Goal: Check status: Check status

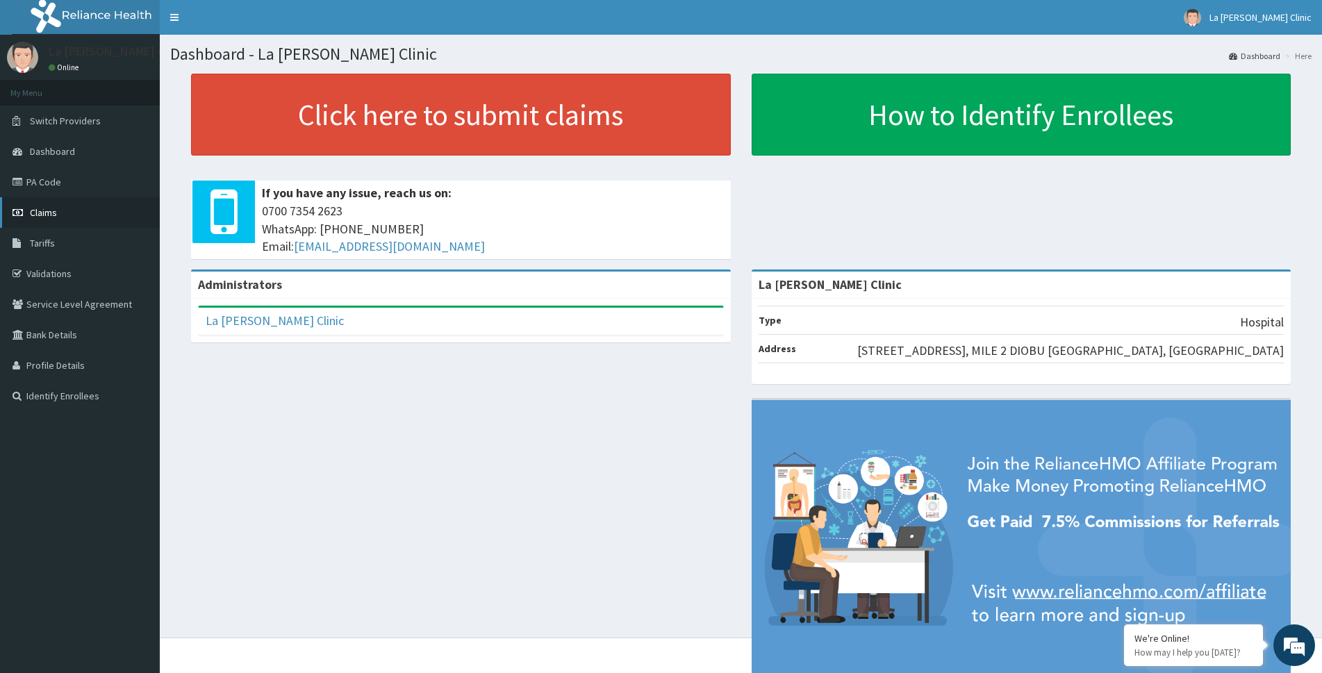
click at [149, 211] on link "Claims" at bounding box center [80, 212] width 160 height 31
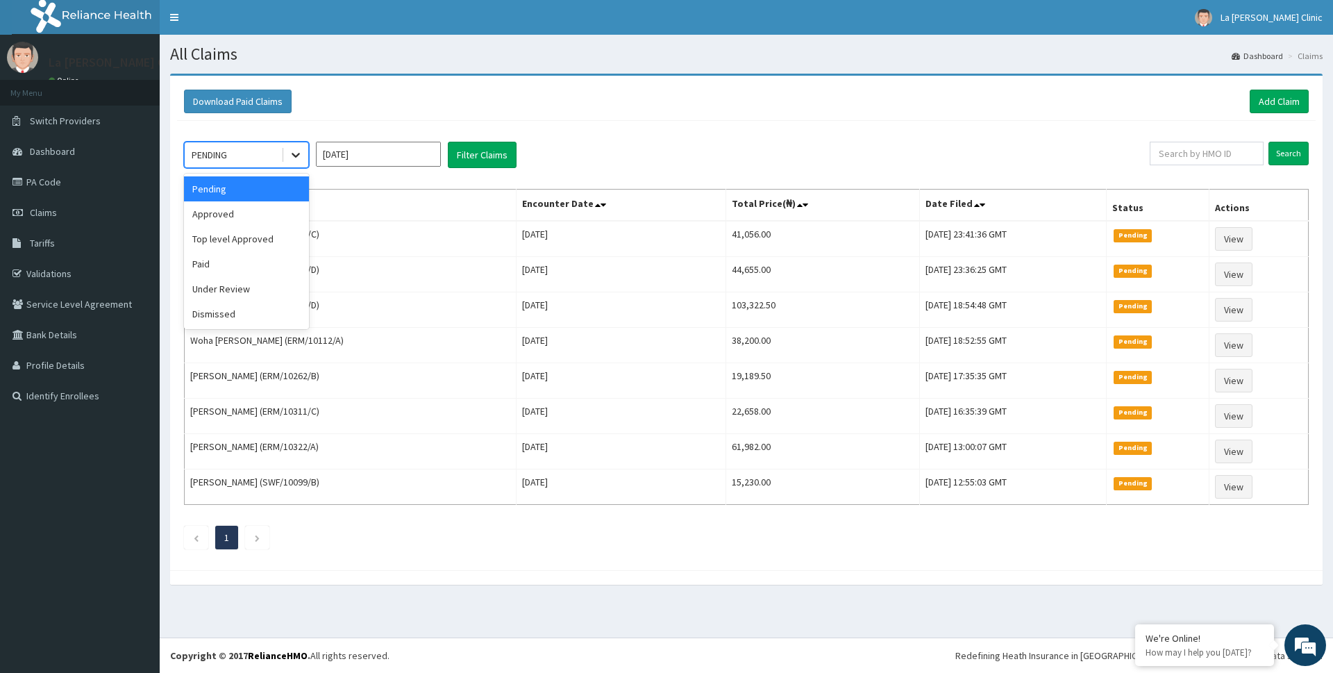
click at [285, 157] on div at bounding box center [295, 154] width 25 height 25
click at [246, 224] on div "Approved" at bounding box center [246, 213] width 125 height 25
click at [236, 151] on div "Approved" at bounding box center [233, 155] width 97 height 22
click at [259, 238] on div "Top level Approved" at bounding box center [246, 238] width 125 height 25
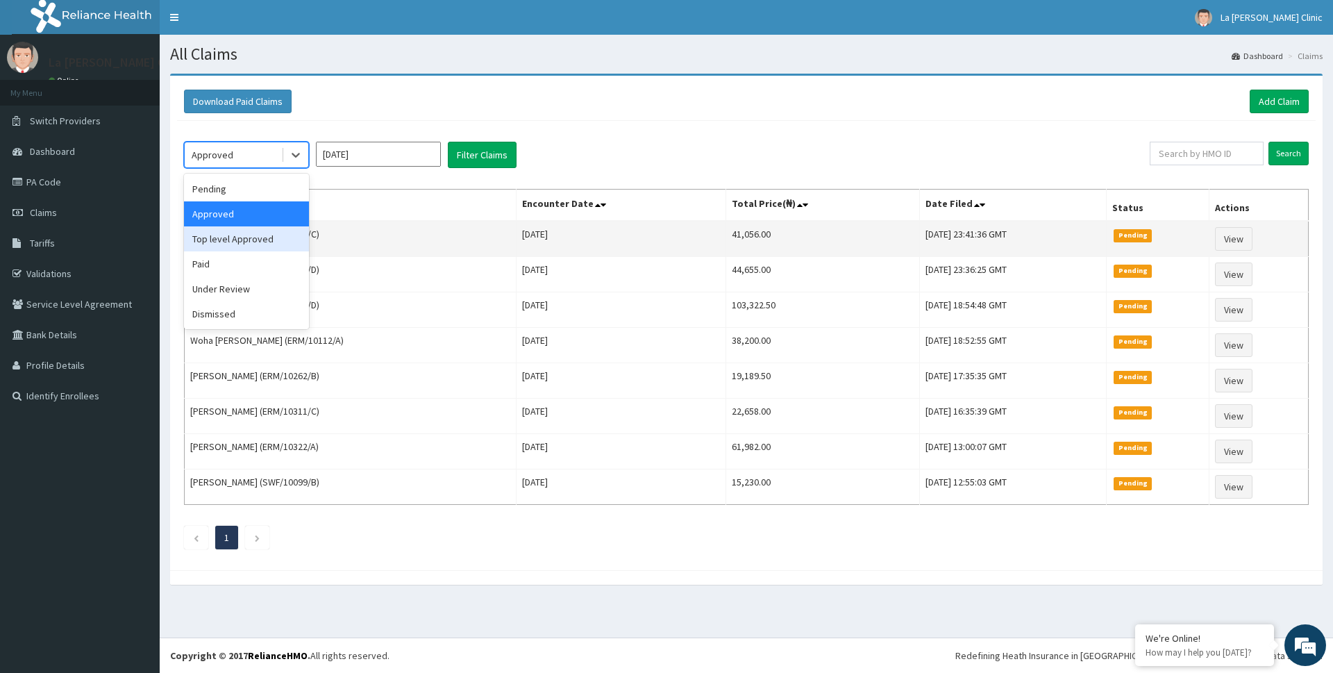
click at [265, 238] on td "Isioma Opara (SWF/10099/C)" at bounding box center [351, 239] width 332 height 36
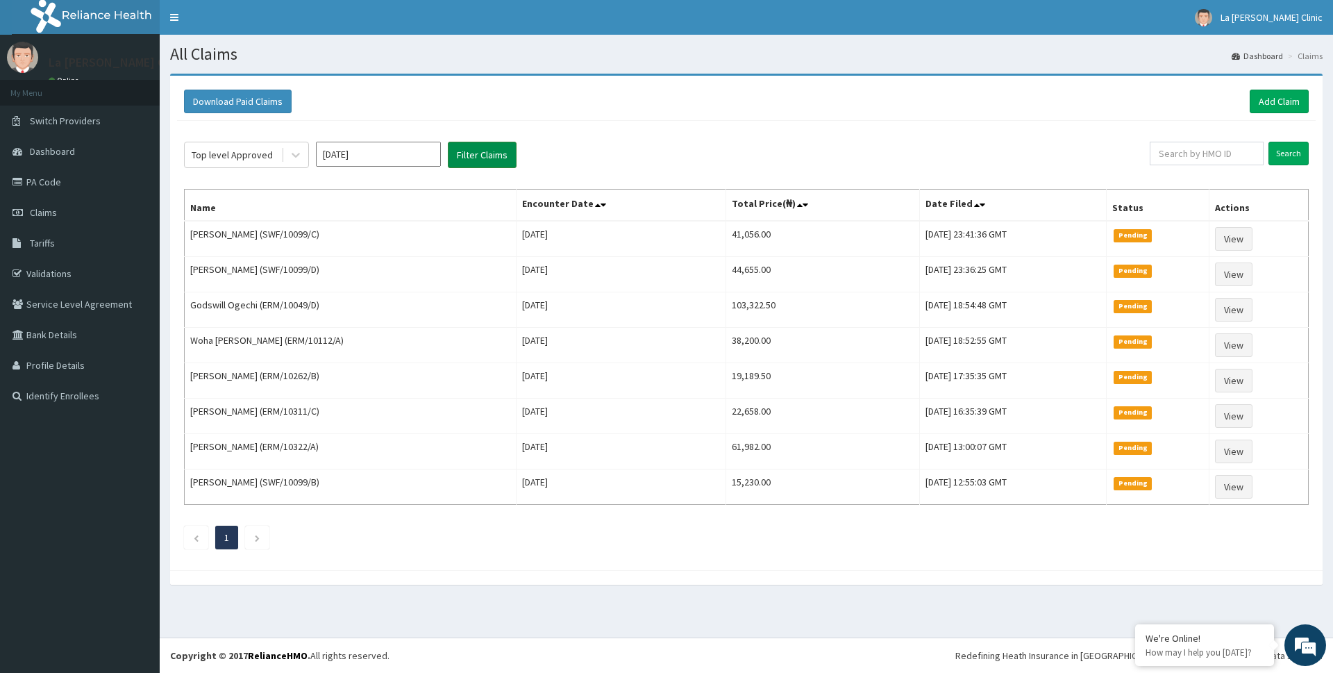
click at [499, 153] on button "Filter Claims" at bounding box center [482, 155] width 69 height 26
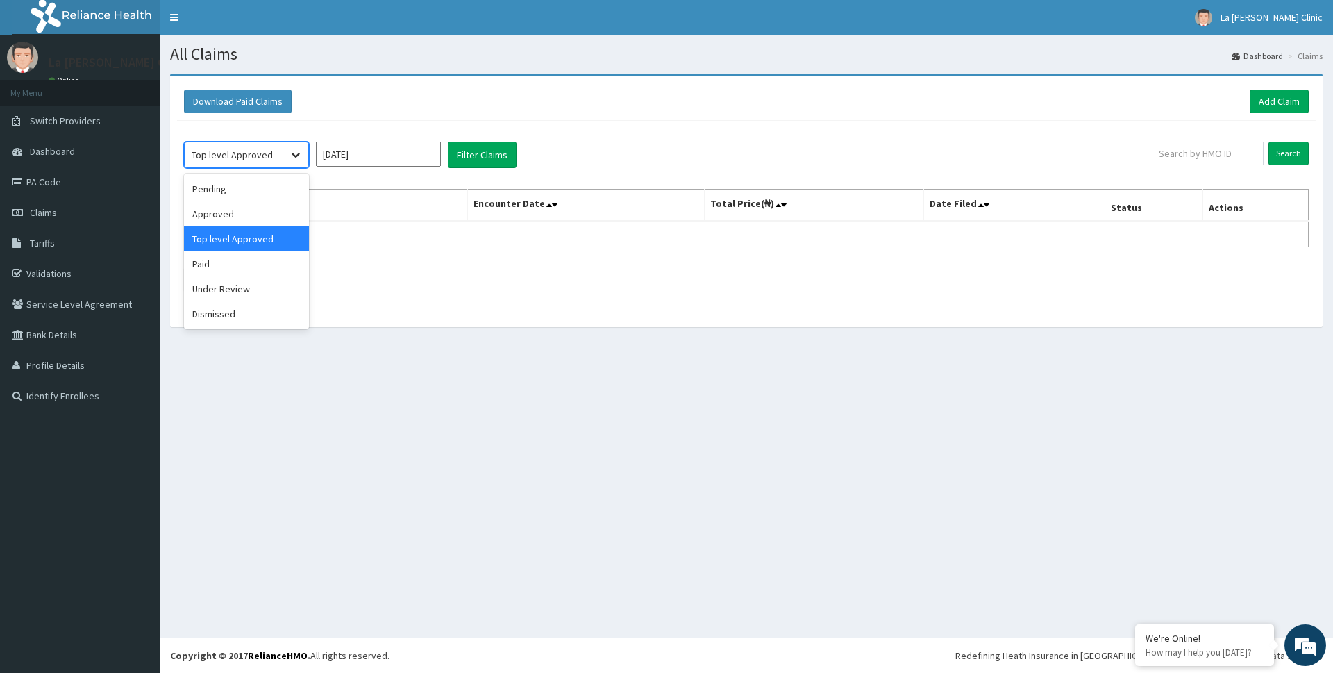
click at [292, 160] on icon at bounding box center [296, 155] width 14 height 14
click at [247, 204] on div "Approved" at bounding box center [246, 213] width 125 height 25
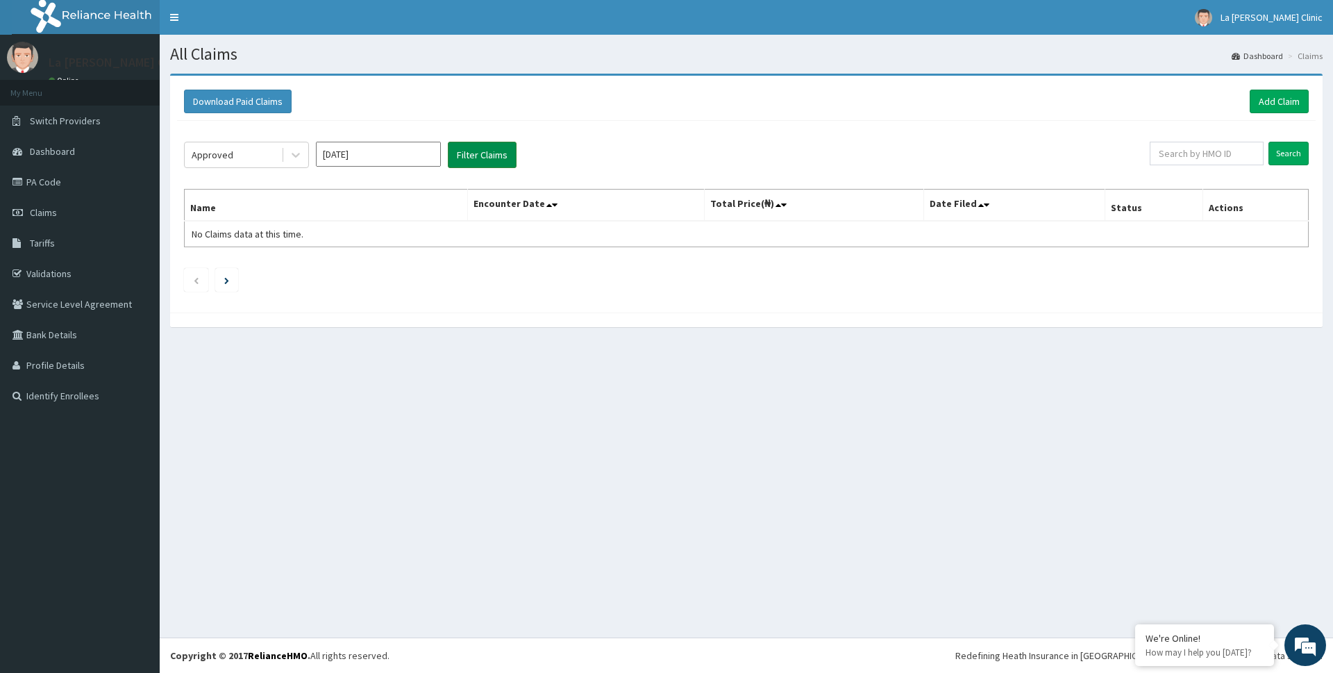
click at [499, 167] on button "Filter Claims" at bounding box center [482, 155] width 69 height 26
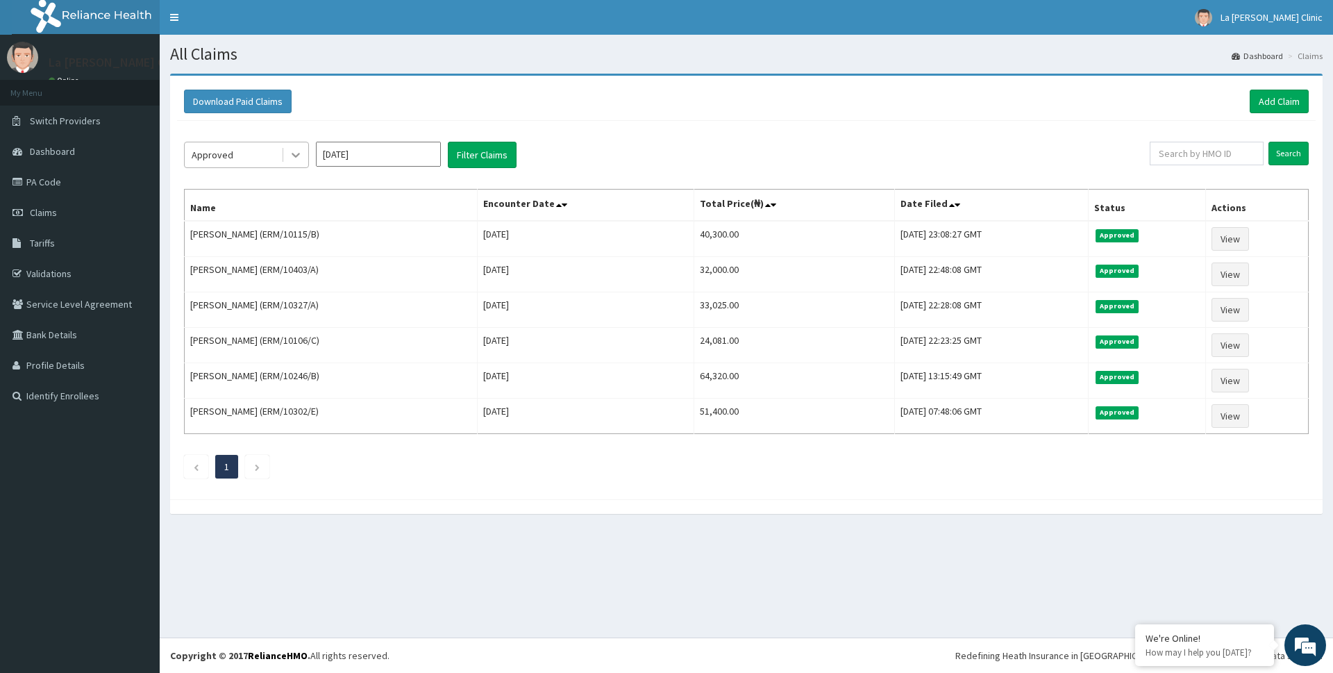
click at [293, 144] on div at bounding box center [295, 154] width 25 height 25
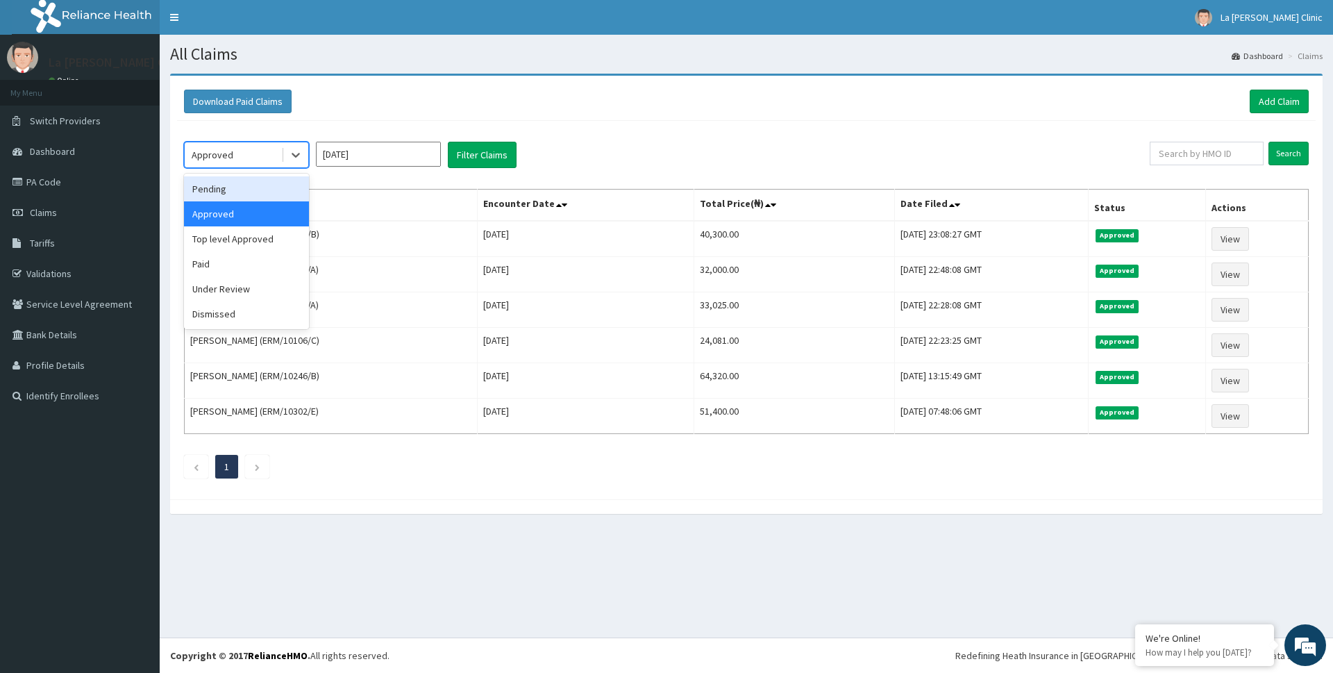
click at [283, 192] on div "Pending" at bounding box center [246, 188] width 125 height 25
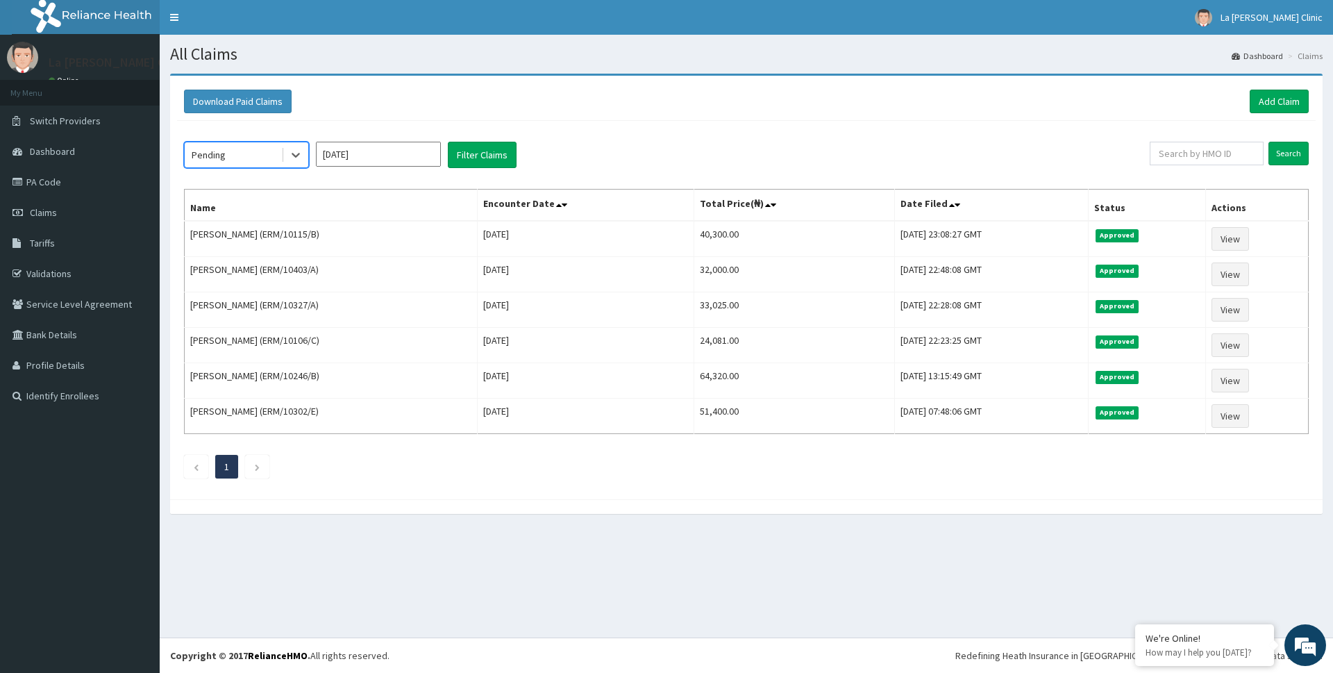
click at [517, 156] on div "option Pending, selected. Select is focused ,type to refine list, press Down to…" at bounding box center [667, 155] width 966 height 26
click at [493, 149] on button "Filter Claims" at bounding box center [482, 155] width 69 height 26
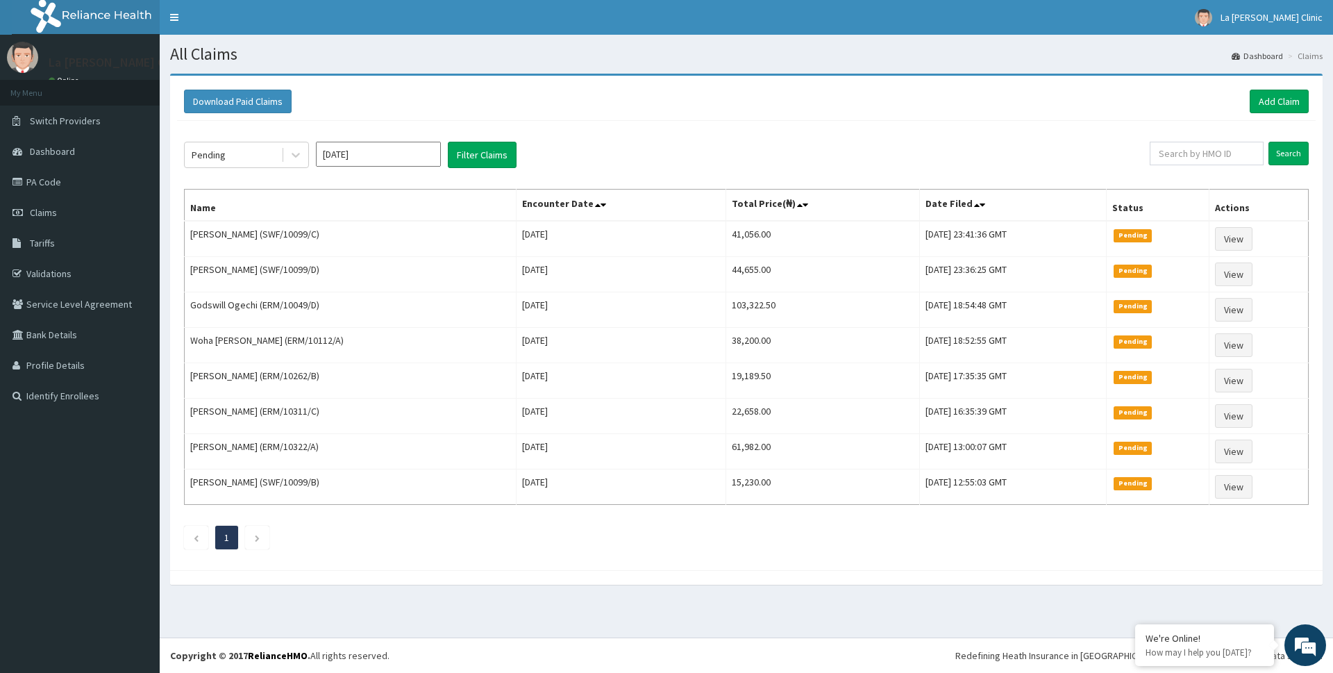
drag, startPoint x: 1331, startPoint y: 240, endPoint x: 1324, endPoint y: 271, distance: 32.0
click at [1324, 271] on div "Download Paid Claims Add Claim × Note you can only download claims within a max…" at bounding box center [747, 336] width 1174 height 525
